Goal: Navigation & Orientation: Understand site structure

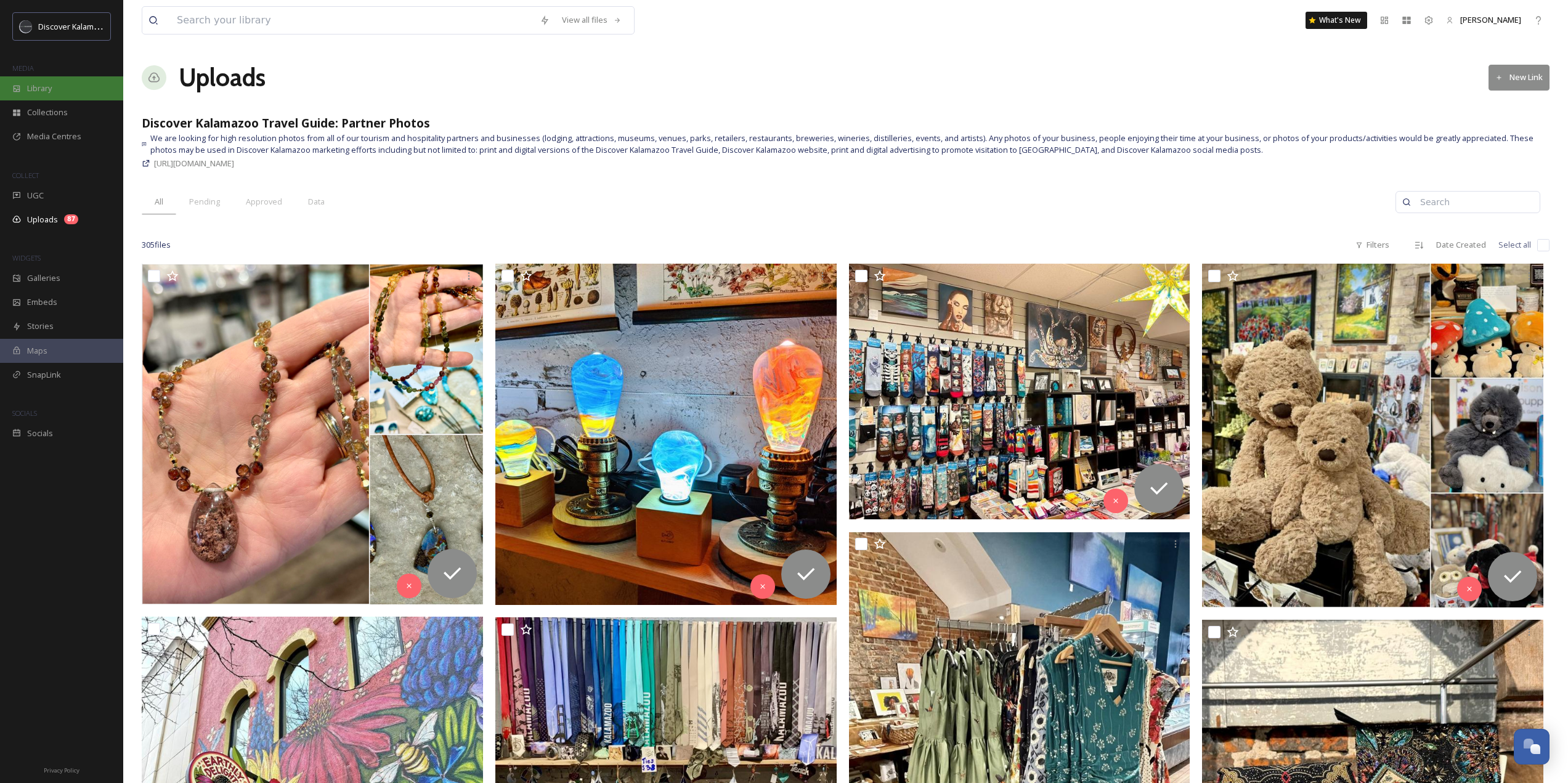
click at [39, 91] on span "Library" at bounding box center [39, 89] width 25 height 12
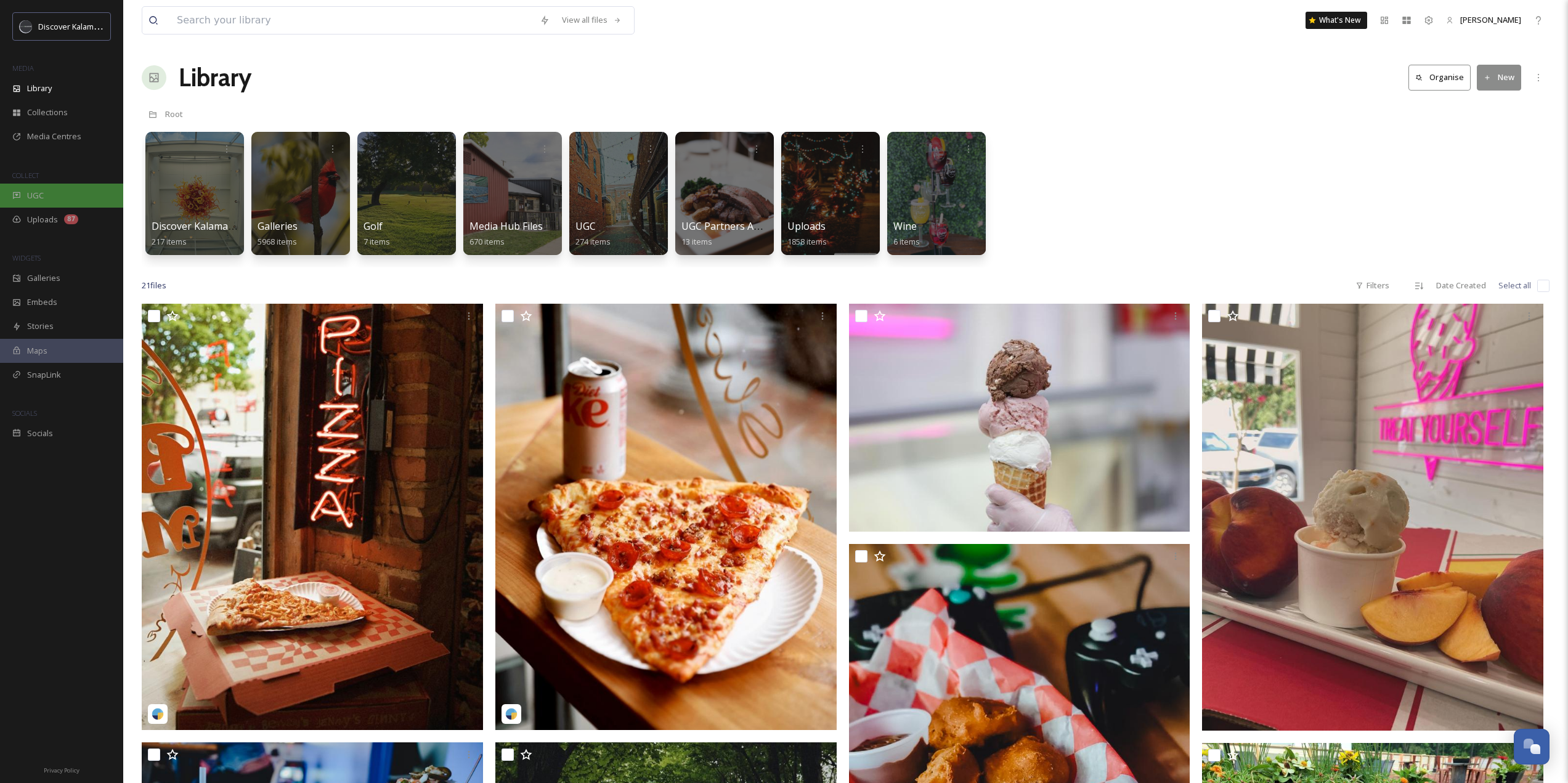
click at [44, 193] on div "UGC" at bounding box center [61, 196] width 123 height 24
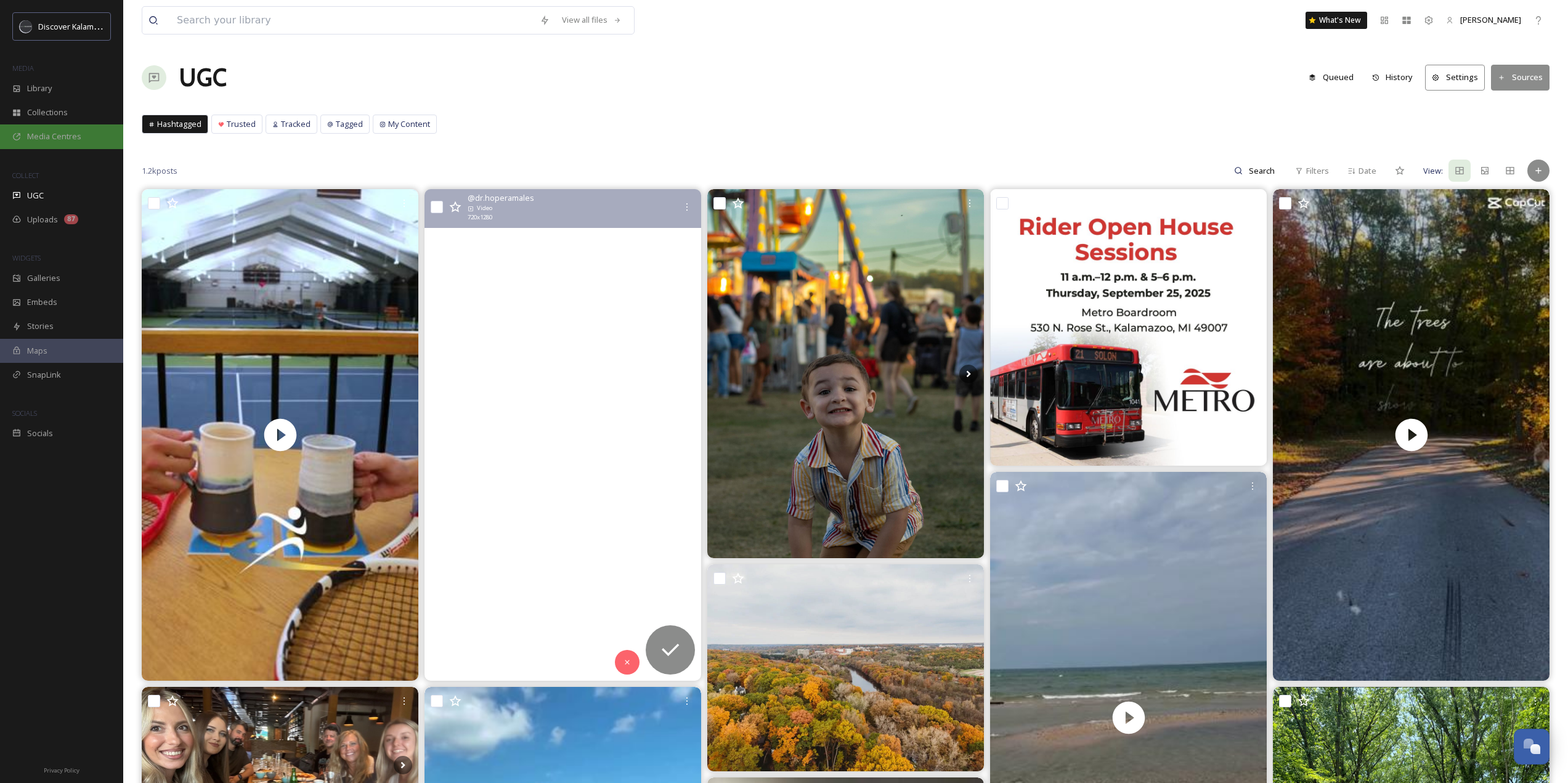
click at [60, 141] on span "Media Centres" at bounding box center [53, 136] width 54 height 12
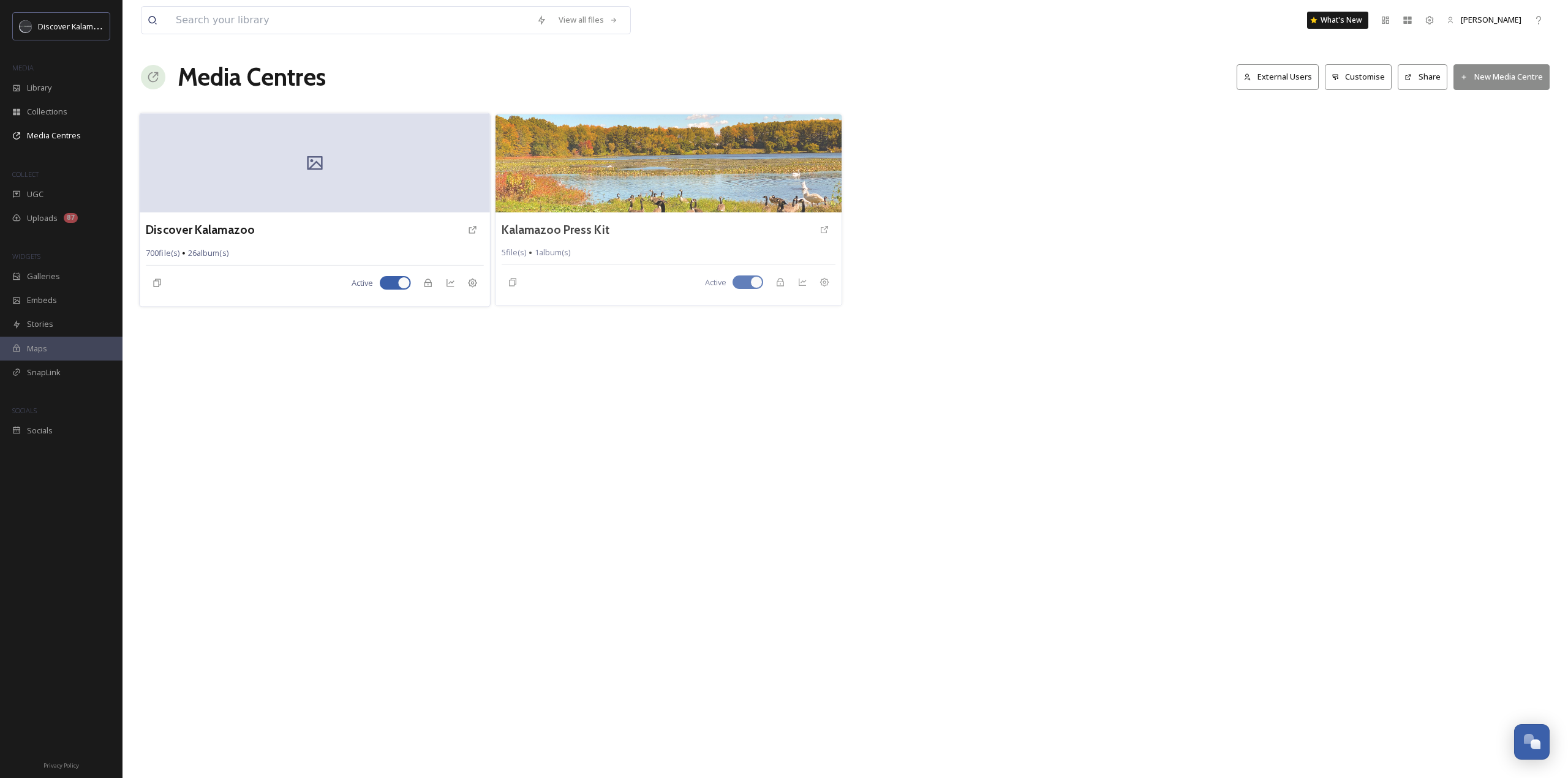
click at [405, 163] on div at bounding box center [315, 163] width 350 height 99
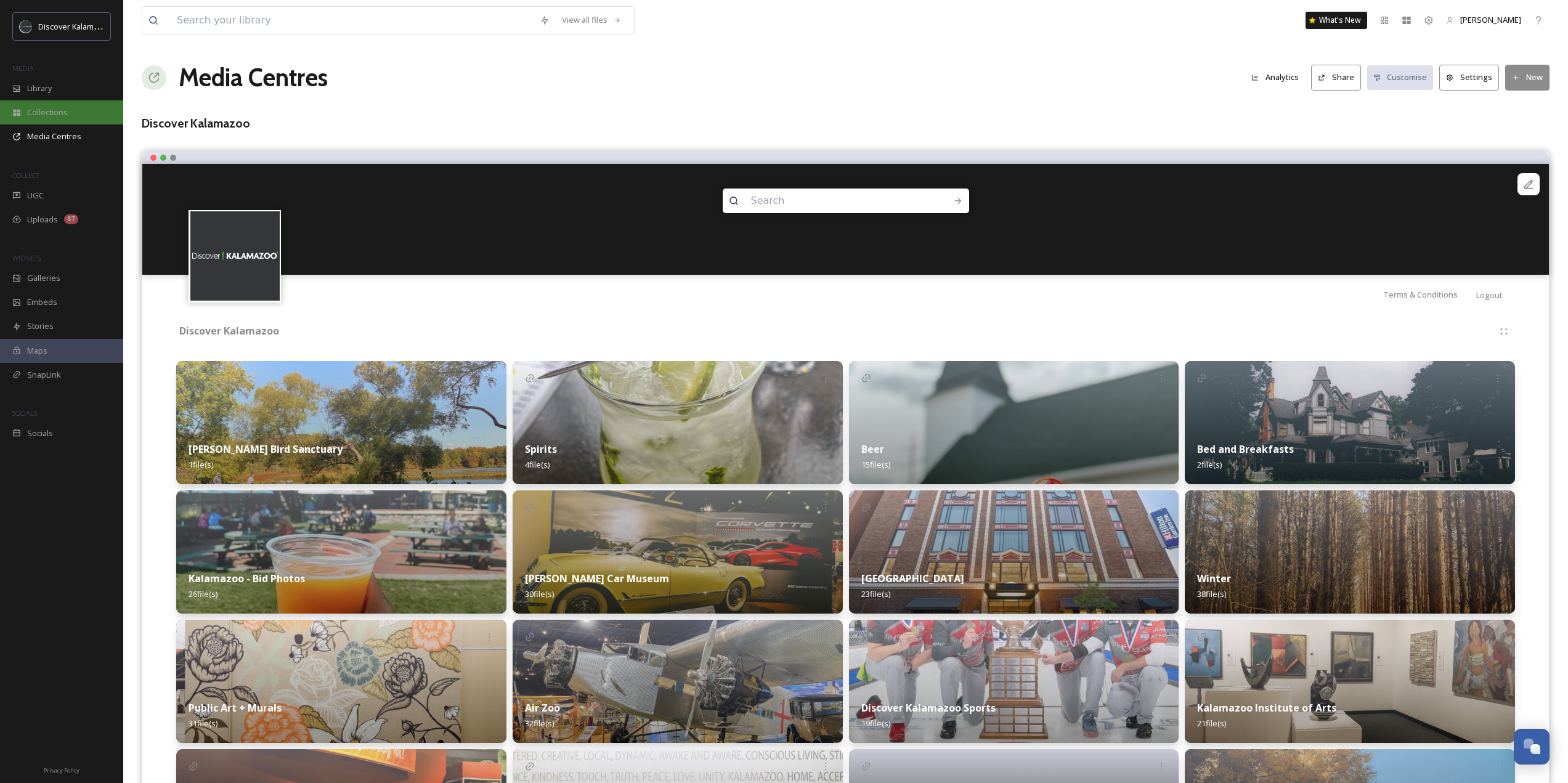
click at [50, 108] on span "Collections" at bounding box center [47, 113] width 41 height 12
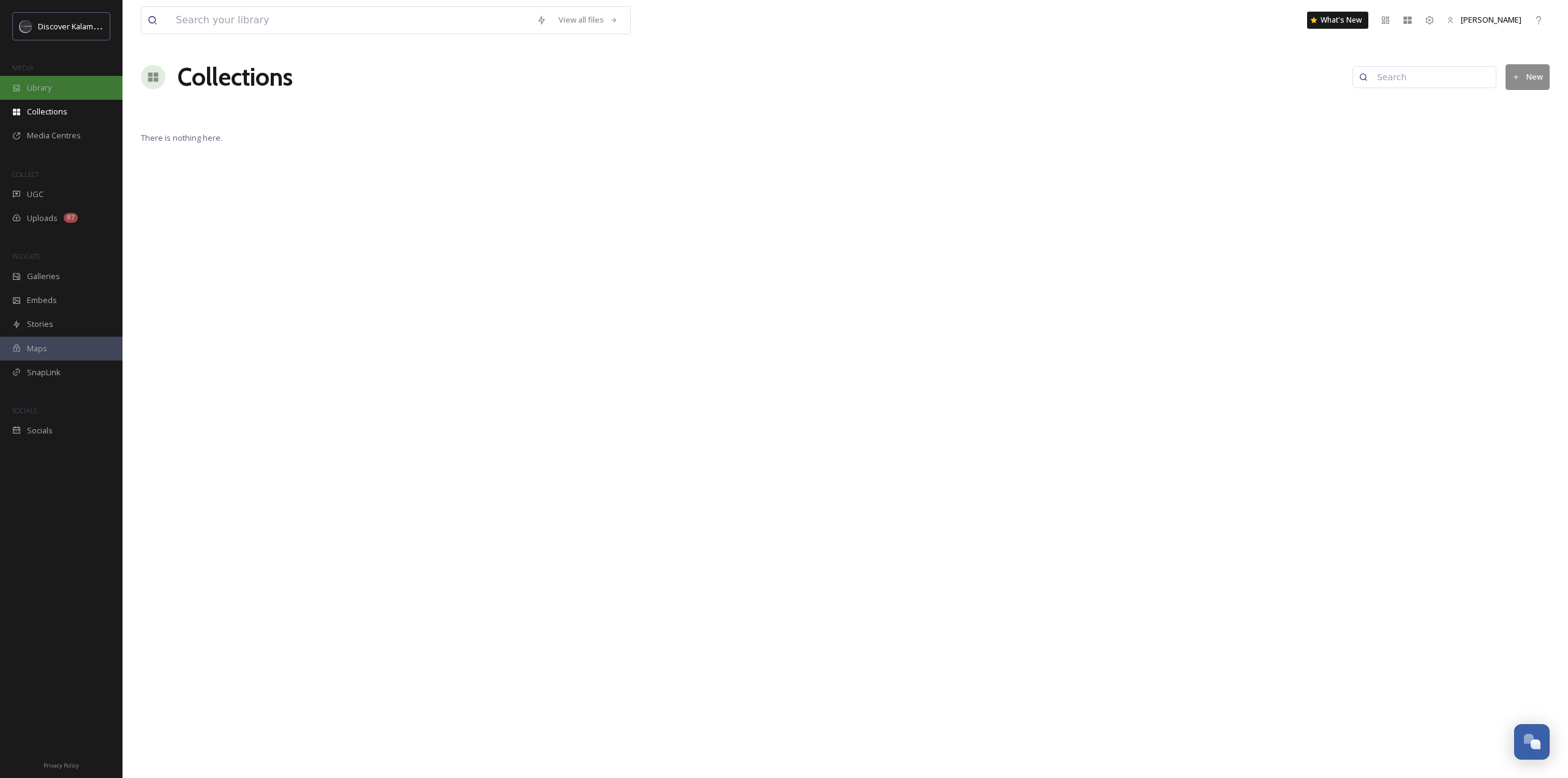
click at [38, 91] on span "Library" at bounding box center [39, 88] width 25 height 12
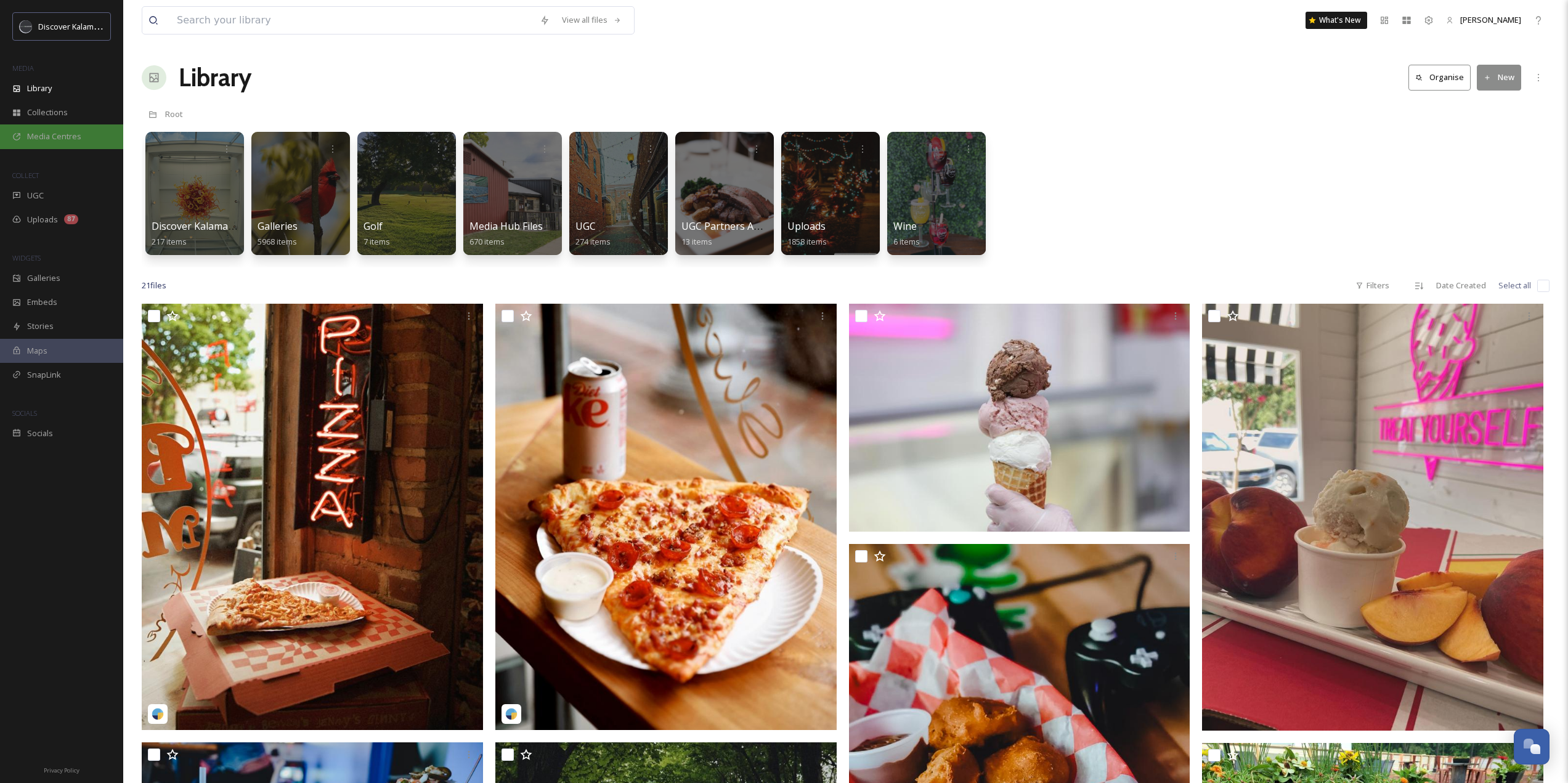
click at [53, 135] on span "Media Centres" at bounding box center [53, 136] width 54 height 12
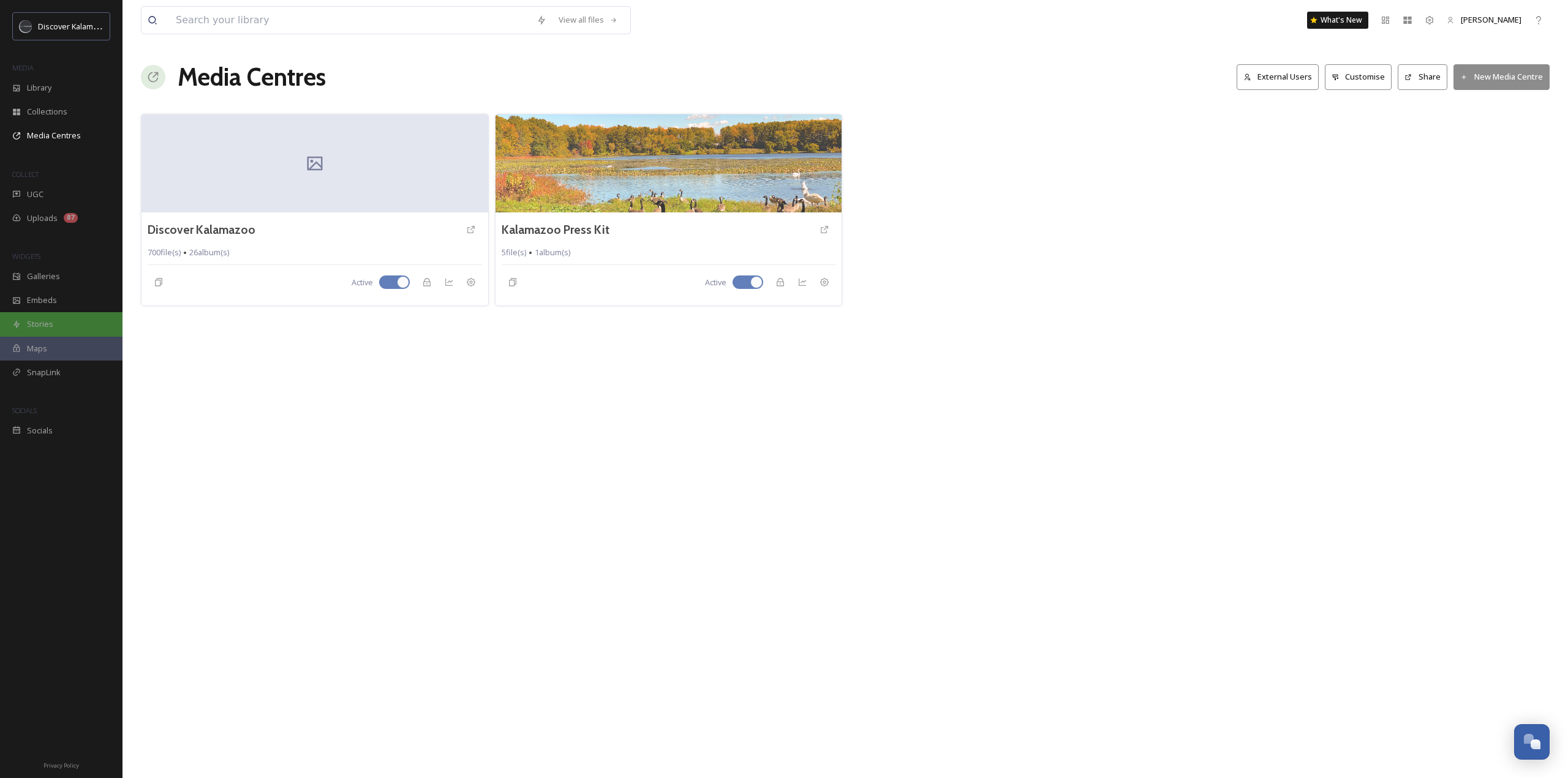
click at [55, 327] on div "Stories" at bounding box center [61, 324] width 123 height 24
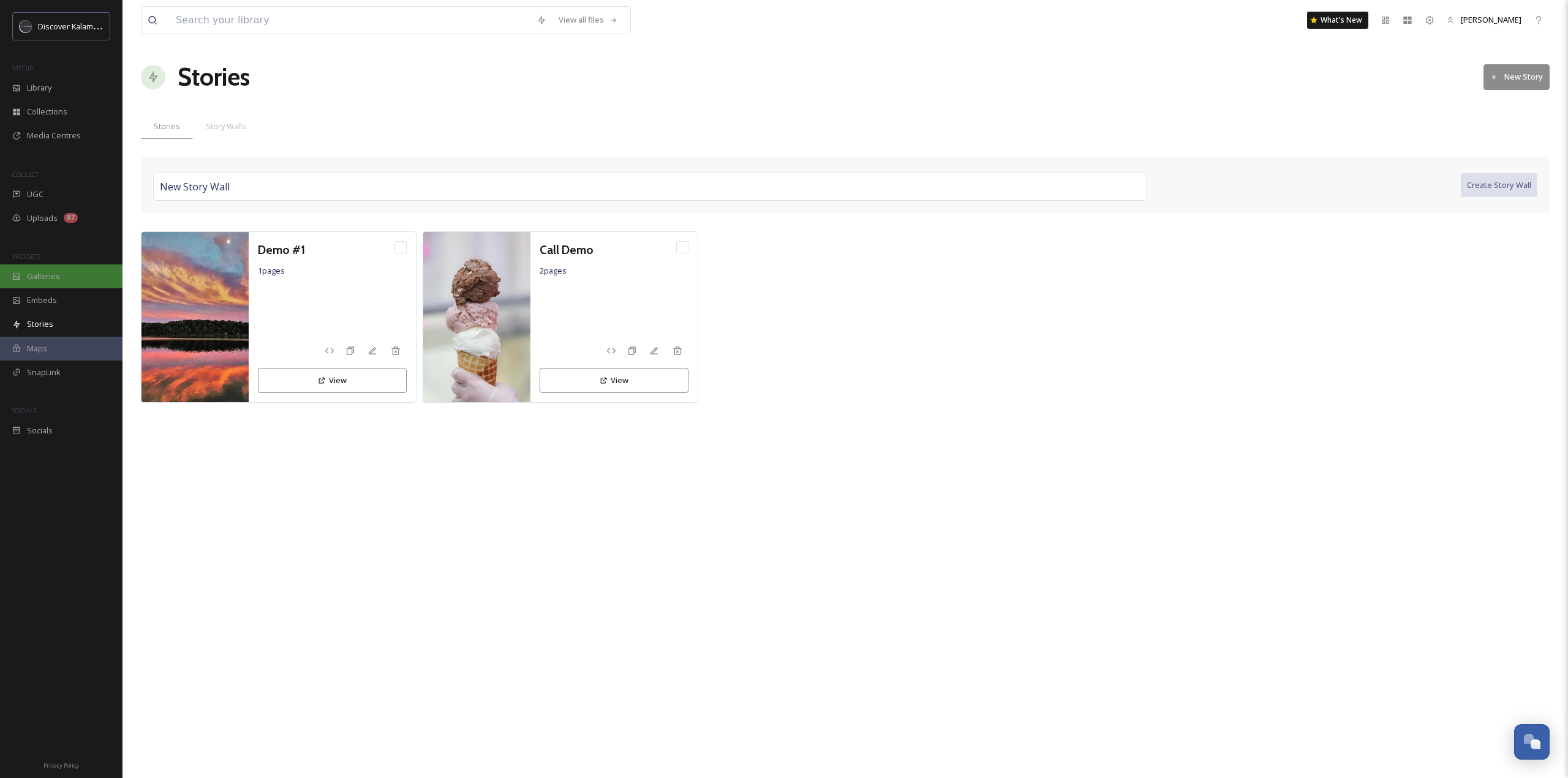
click at [21, 279] on div "Galleries" at bounding box center [61, 277] width 123 height 24
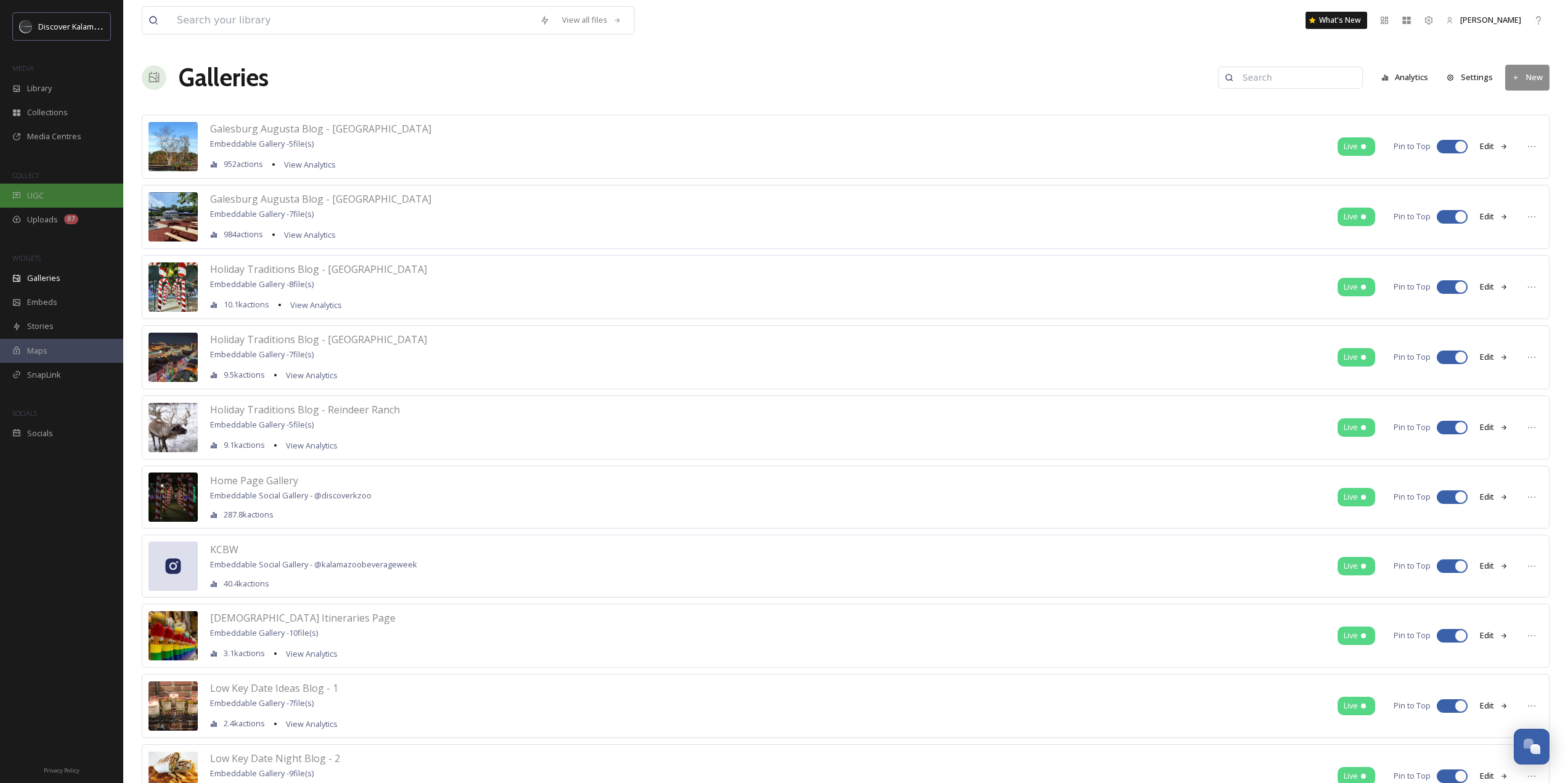
click at [57, 199] on div "UGC" at bounding box center [61, 196] width 123 height 24
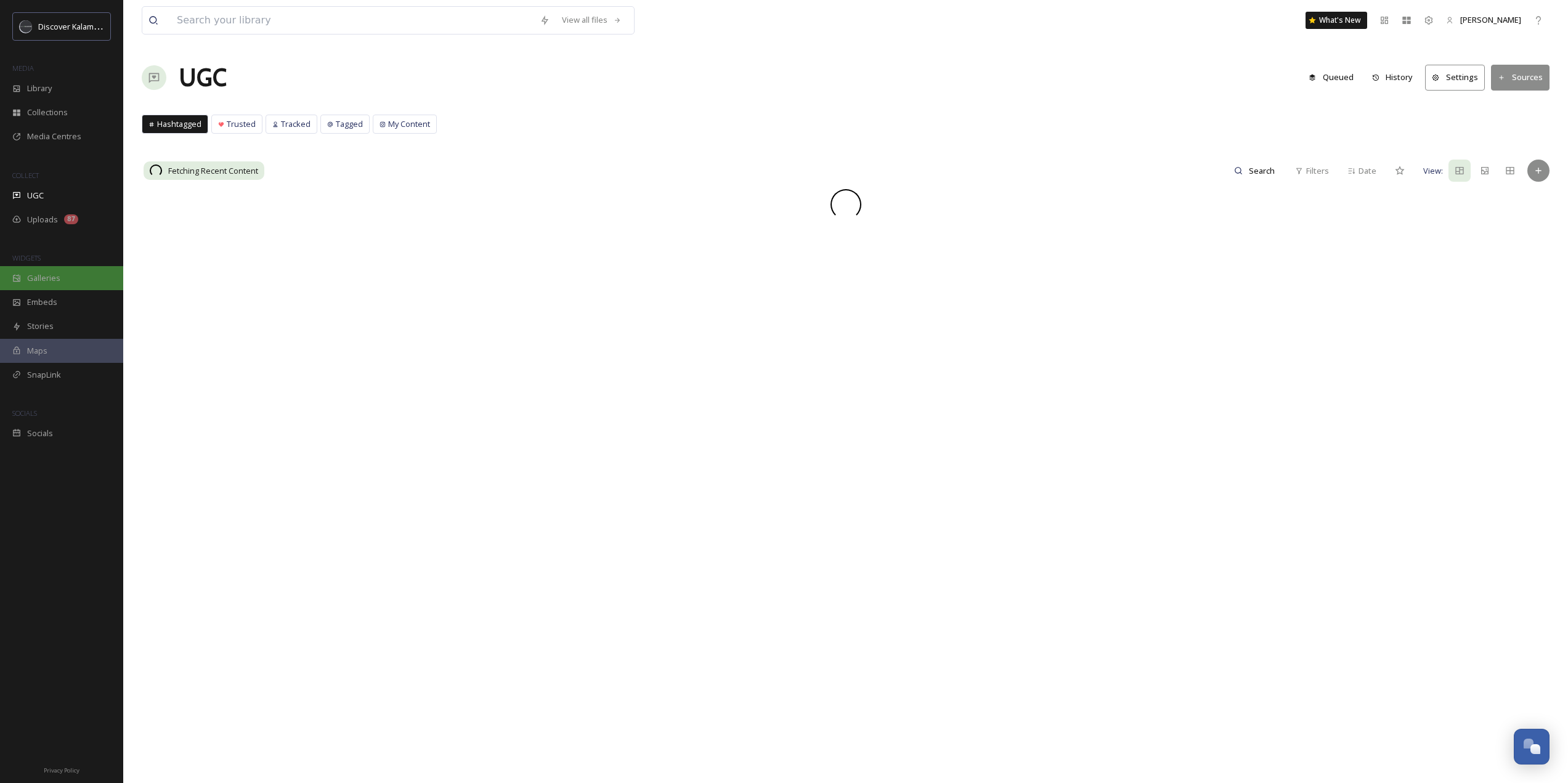
click at [36, 282] on span "Galleries" at bounding box center [43, 279] width 34 height 12
